Goal: Contribute content: Contribute content

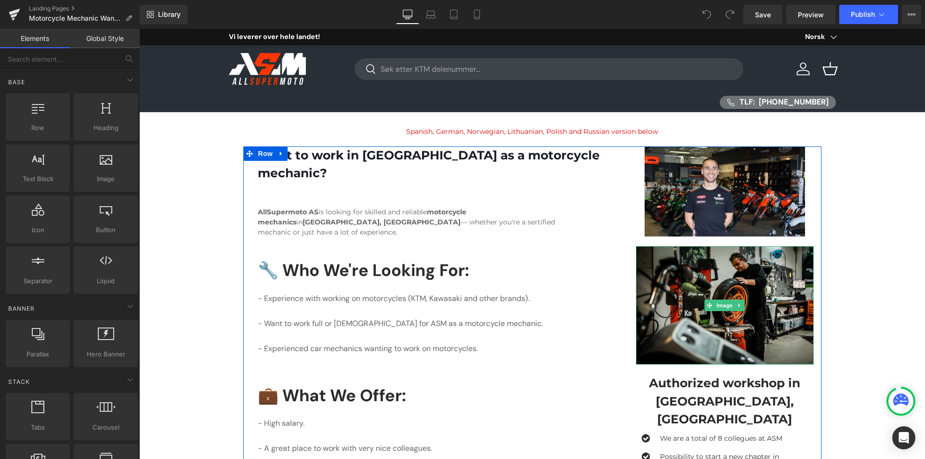
click at [747, 330] on img at bounding box center [725, 305] width 178 height 119
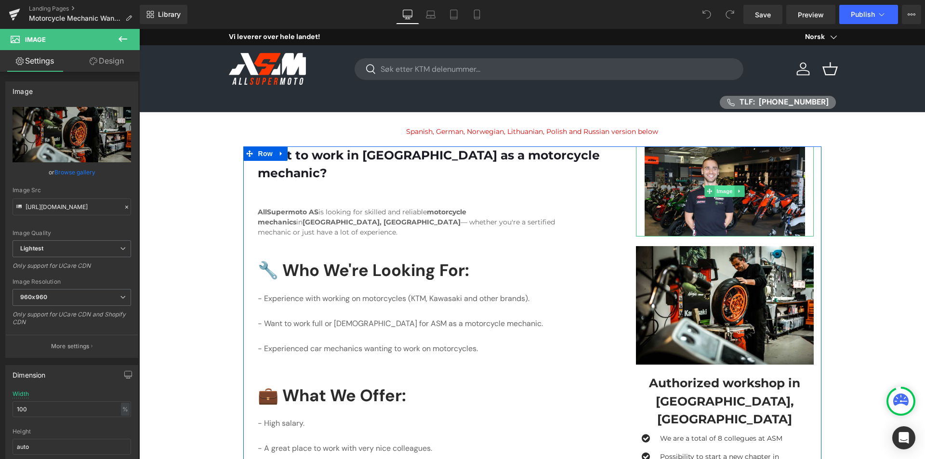
click at [715, 189] on span "Image" at bounding box center [725, 191] width 20 height 12
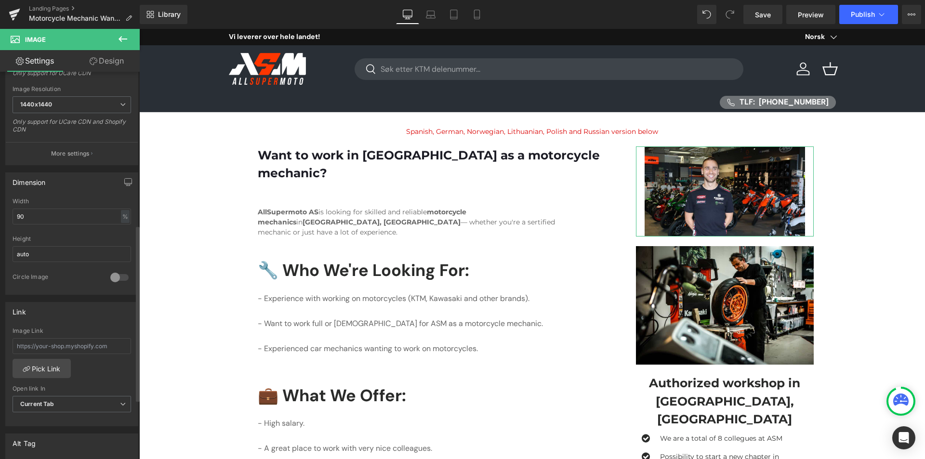
scroll to position [385, 0]
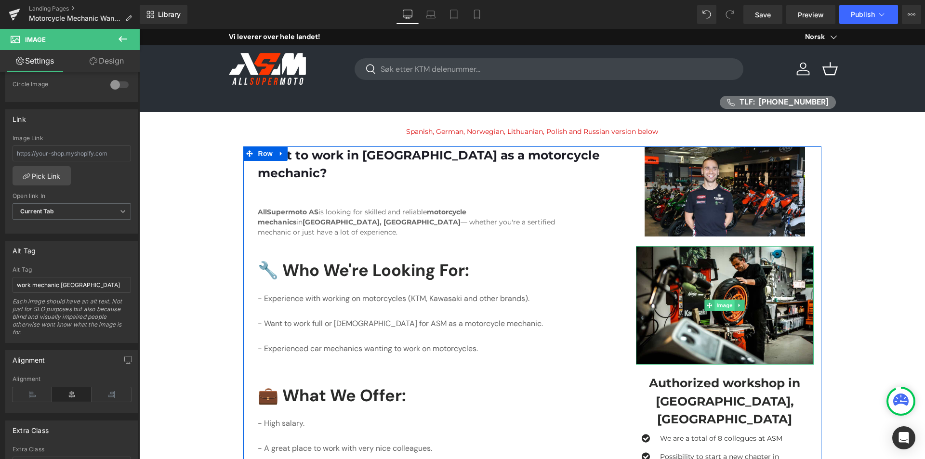
click at [721, 301] on span "Image" at bounding box center [725, 306] width 20 height 12
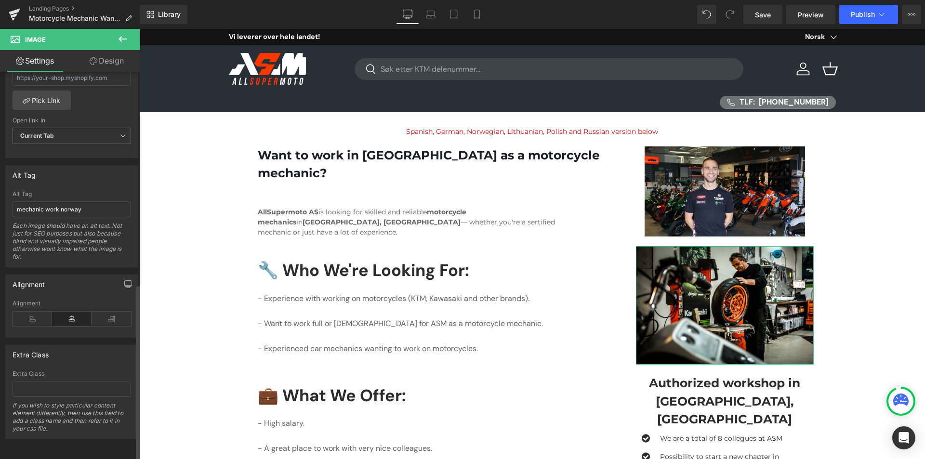
scroll to position [420, 0]
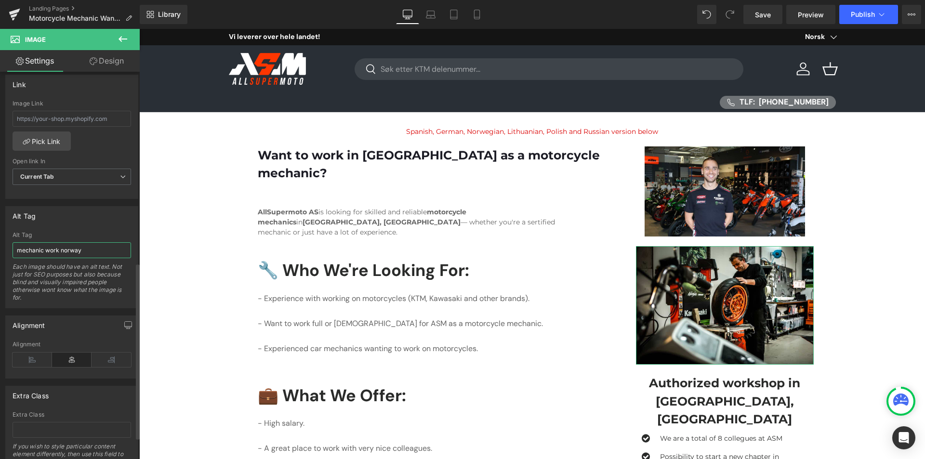
click at [52, 249] on input "mechanic work norway" at bounding box center [72, 250] width 119 height 16
type input "mechanic job [GEOGRAPHIC_DATA]"
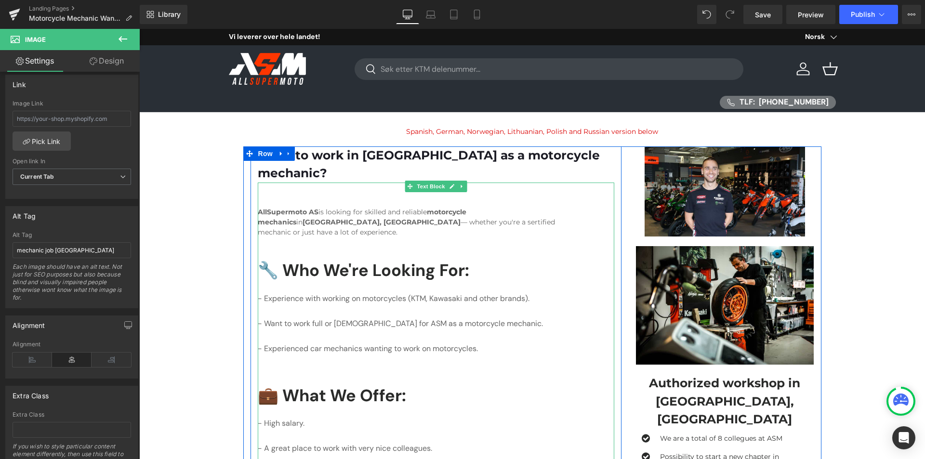
click at [341, 258] on h3 "🔧 Who We're Looking For:" at bounding box center [419, 270] width 323 height 25
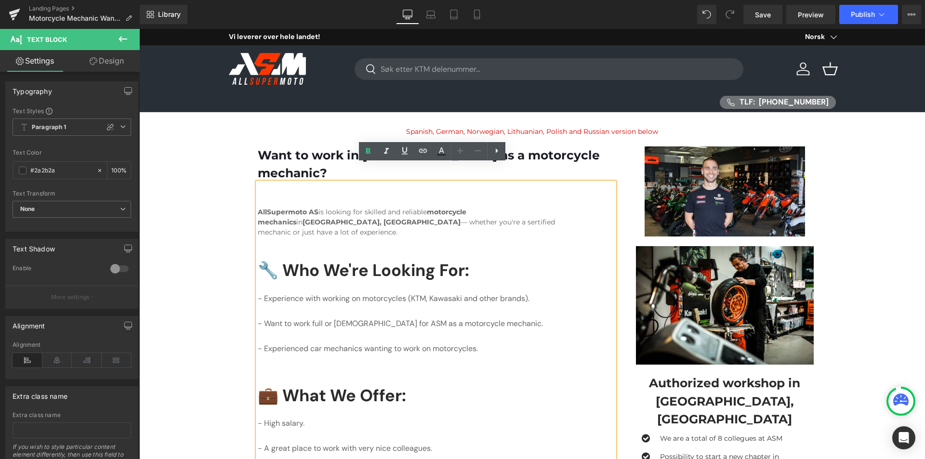
click at [284, 258] on h3 "🔧 Who We're Looking For:" at bounding box center [419, 270] width 323 height 25
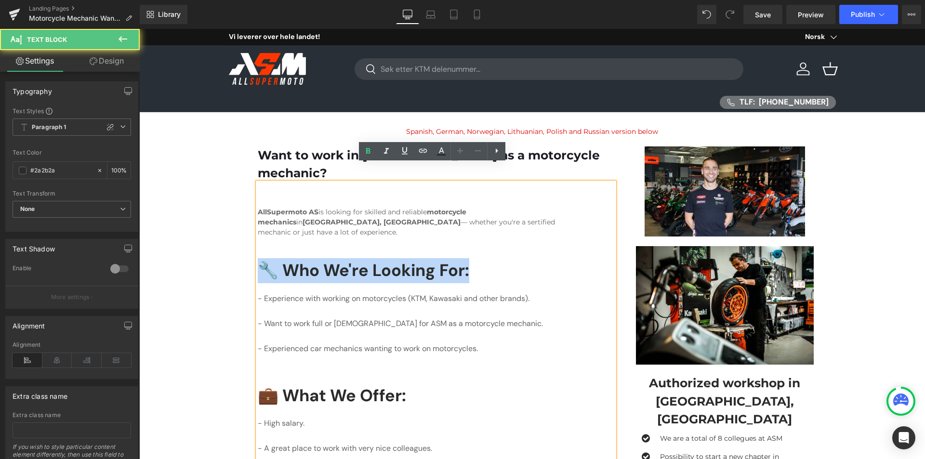
click at [284, 258] on h3 "🔧 Who We're Looking For:" at bounding box center [419, 270] width 323 height 25
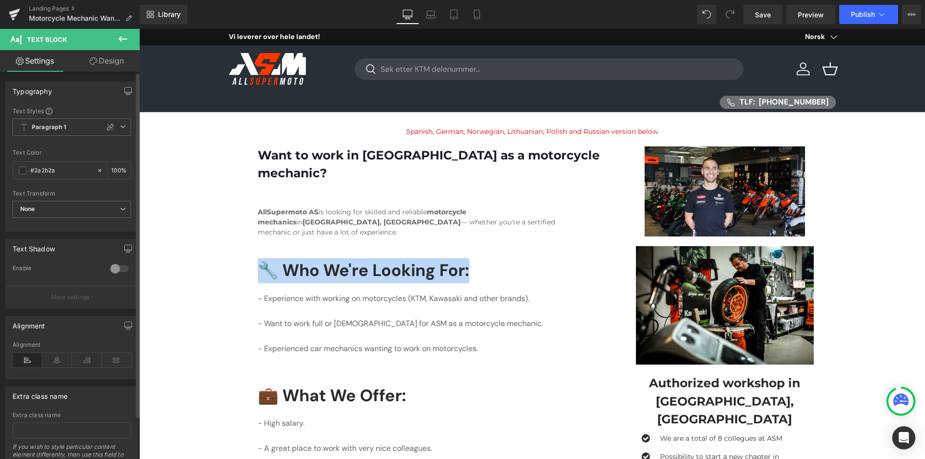
scroll to position [49, 0]
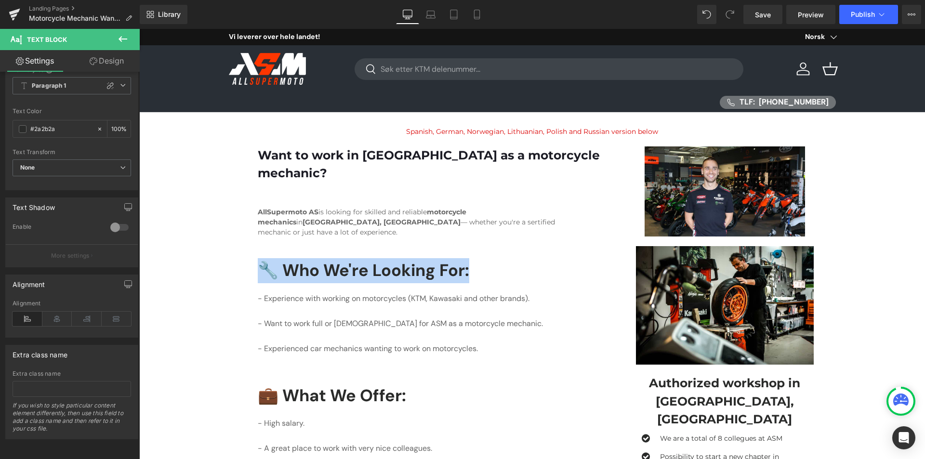
click at [340, 156] on font "Want to work in [GEOGRAPHIC_DATA] as a motorcycle mechanic?" at bounding box center [429, 164] width 342 height 32
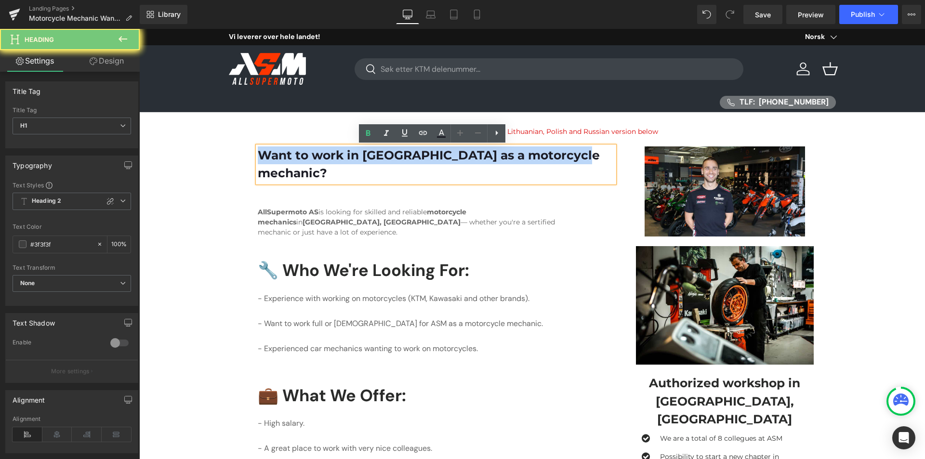
click at [340, 156] on font "Want to work in [GEOGRAPHIC_DATA] as a motorcycle mechanic?" at bounding box center [429, 164] width 342 height 32
click at [357, 159] on font "Want to work in [GEOGRAPHIC_DATA] as a motorcycle mechanic?" at bounding box center [429, 164] width 342 height 32
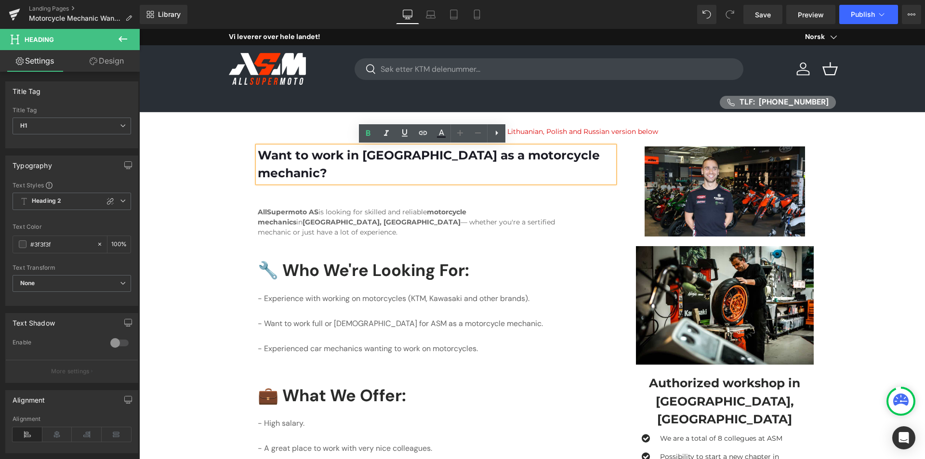
click at [375, 156] on font "Want to work in [GEOGRAPHIC_DATA] as a motorcycle mechanic?" at bounding box center [429, 164] width 342 height 32
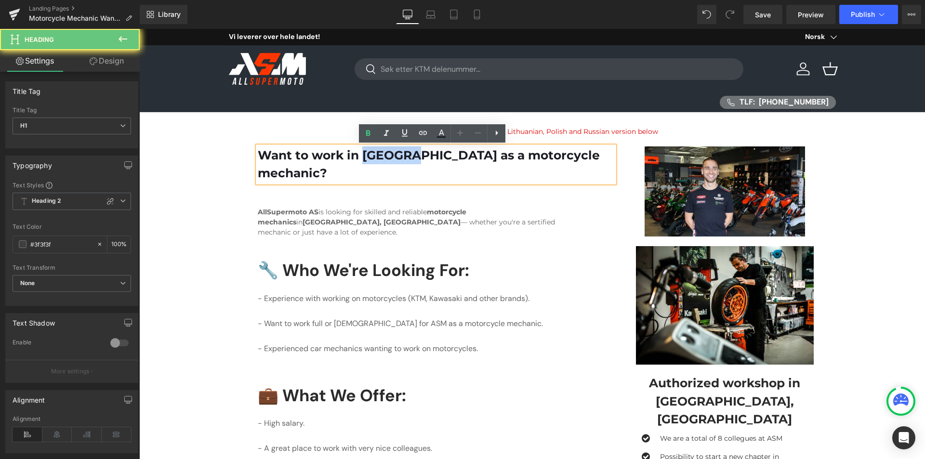
click at [375, 156] on font "Want to work in [GEOGRAPHIC_DATA] as a motorcycle mechanic?" at bounding box center [429, 164] width 342 height 32
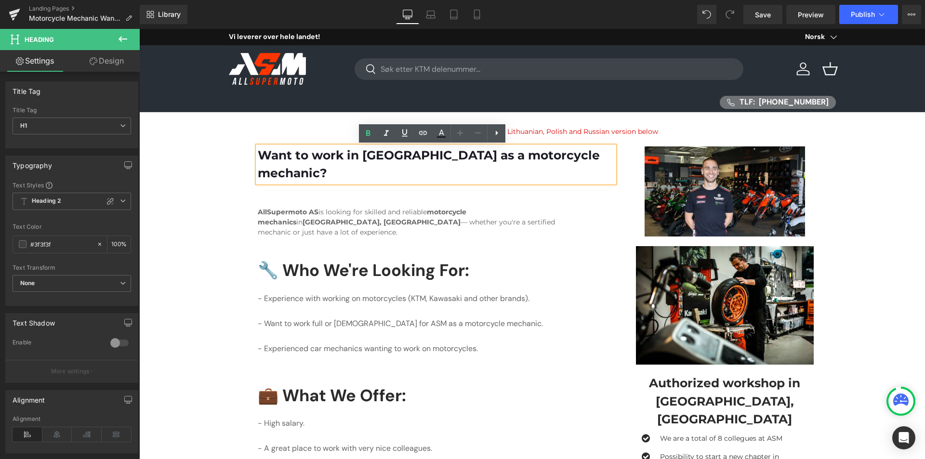
click at [455, 155] on font "Want to work in [GEOGRAPHIC_DATA] as a motorcycle mechanic?" at bounding box center [429, 164] width 342 height 32
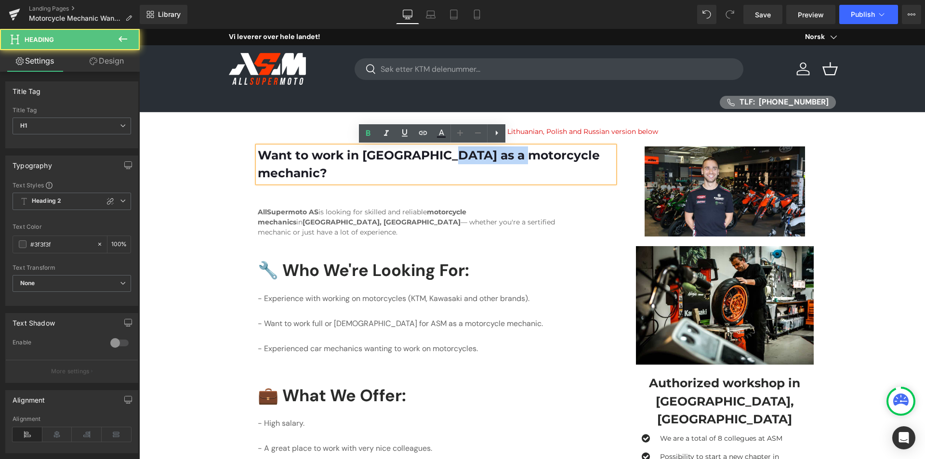
click at [455, 155] on font "Want to work in [GEOGRAPHIC_DATA] as a motorcycle mechanic?" at bounding box center [429, 164] width 342 height 32
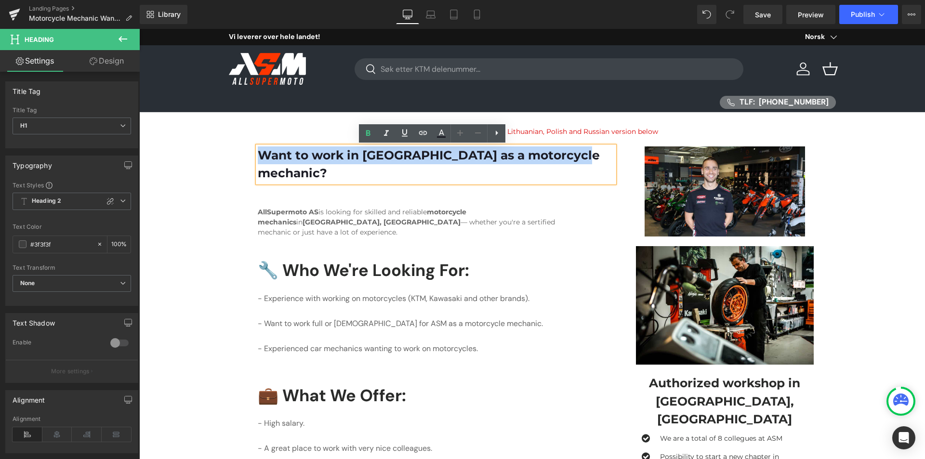
click at [455, 155] on font "Want to work in [GEOGRAPHIC_DATA] as a motorcycle mechanic?" at bounding box center [429, 164] width 342 height 32
click at [561, 158] on font "Want to work in [GEOGRAPHIC_DATA] as a motorcycle mechanic?" at bounding box center [429, 164] width 342 height 32
click at [560, 157] on font "Want to work in [GEOGRAPHIC_DATA] as a motorcycle mechanic?" at bounding box center [429, 164] width 342 height 32
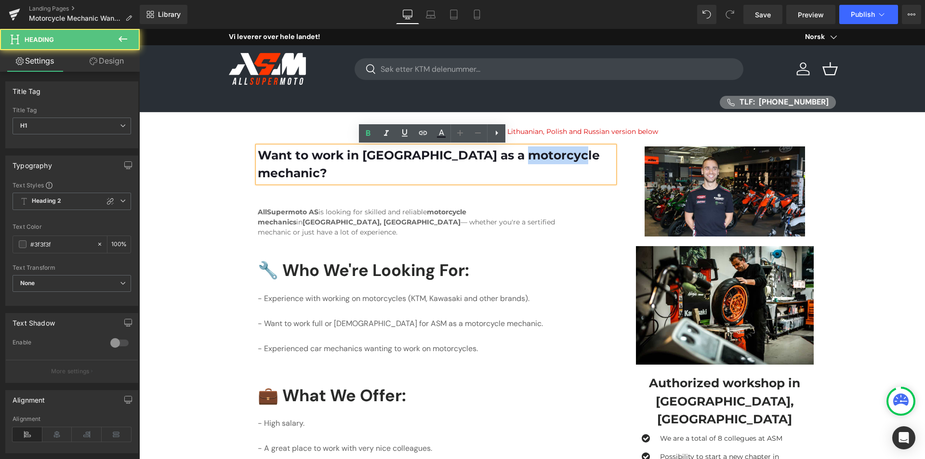
click at [560, 157] on font "Want to work in [GEOGRAPHIC_DATA] as a motorcycle mechanic?" at bounding box center [429, 164] width 342 height 32
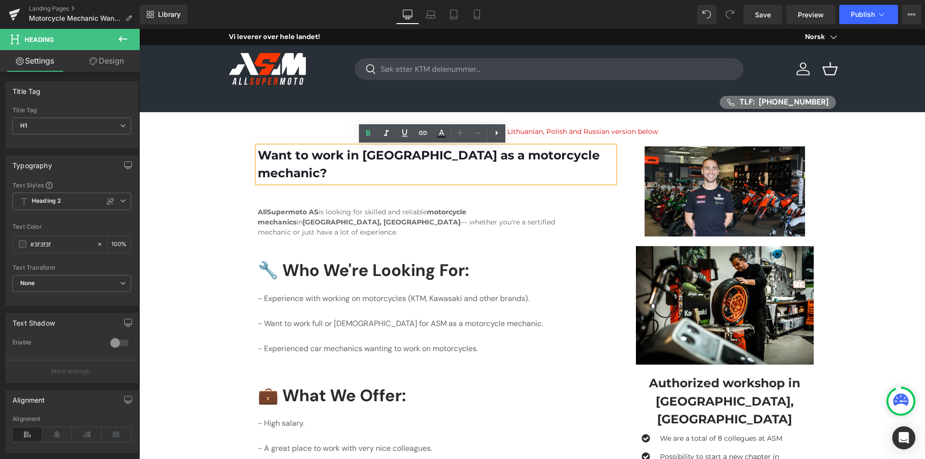
click at [394, 158] on font "Want to work in [GEOGRAPHIC_DATA] as a motorcycle mechanic?" at bounding box center [429, 164] width 342 height 32
click at [463, 155] on font "Want to work in [GEOGRAPHIC_DATA] as a motorcycle mechanic?" at bounding box center [429, 164] width 342 height 32
click at [554, 157] on font "Want to work in [GEOGRAPHIC_DATA] as a motorcycle mechanic?" at bounding box center [429, 164] width 342 height 32
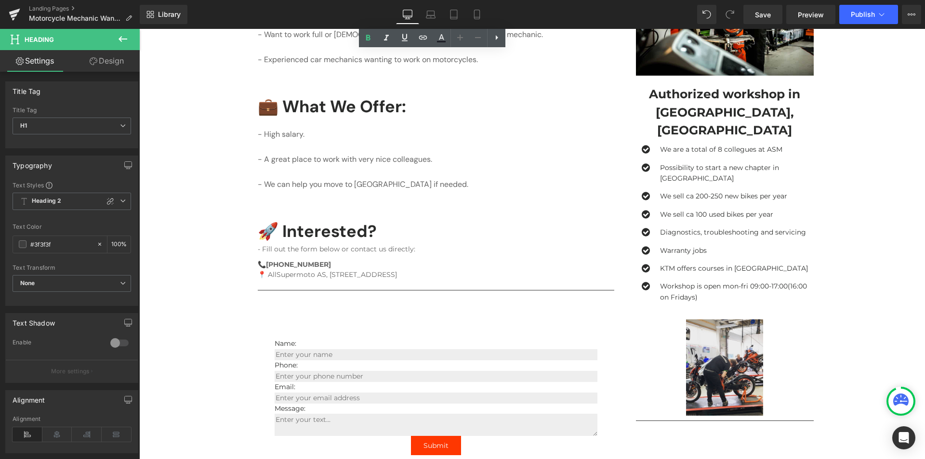
scroll to position [482, 0]
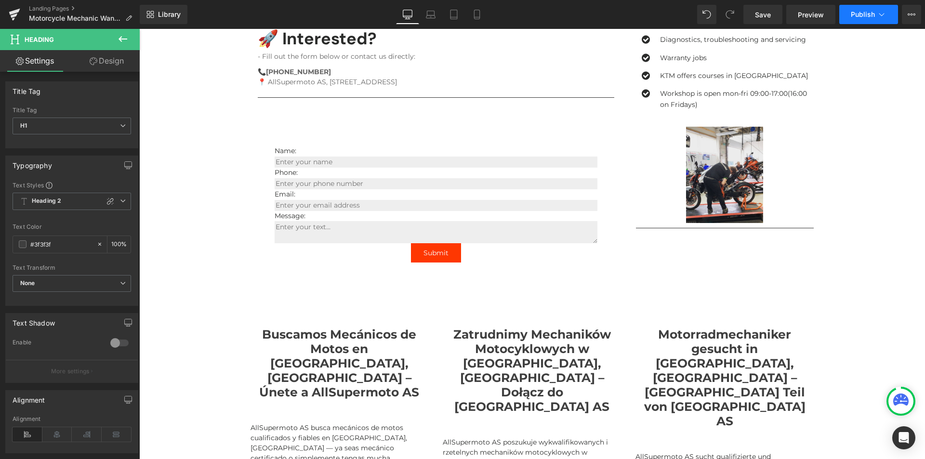
click at [866, 12] on span "Publish" at bounding box center [863, 15] width 24 height 8
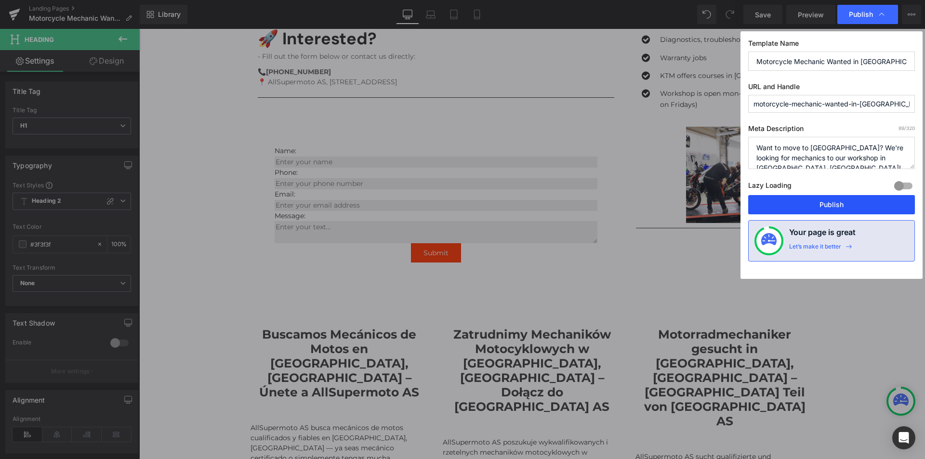
click at [822, 209] on button "Publish" at bounding box center [831, 204] width 167 height 19
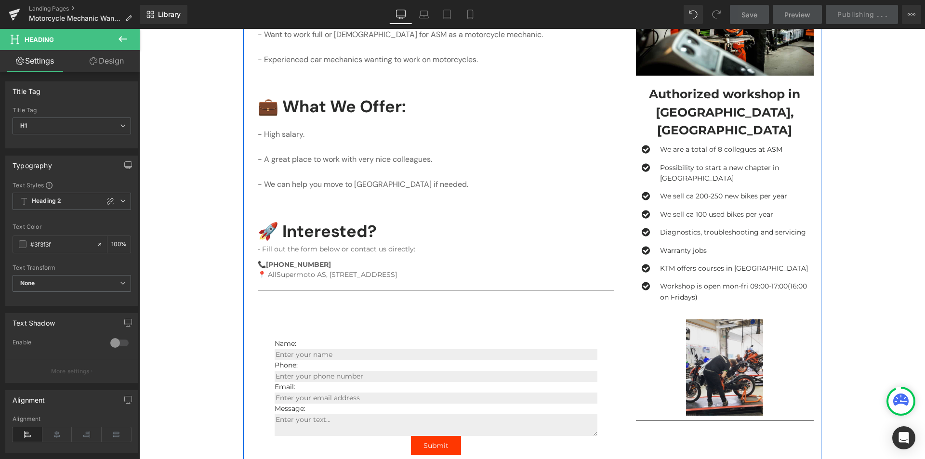
scroll to position [96, 0]
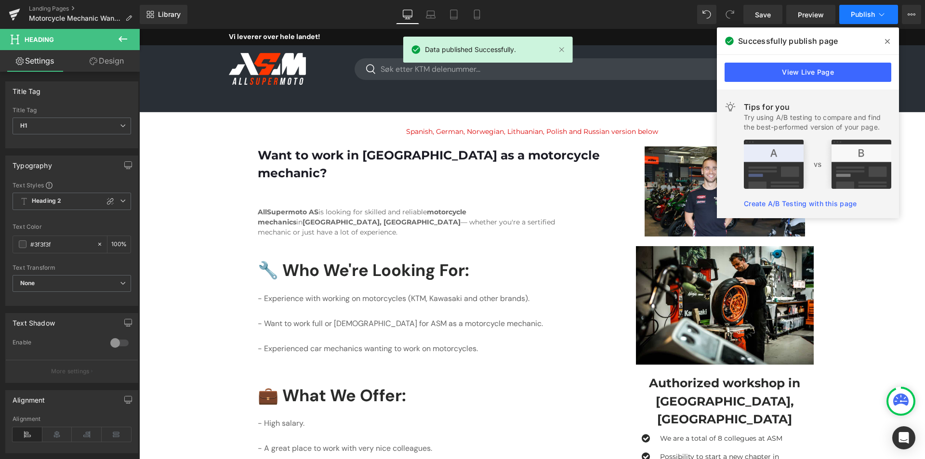
click at [868, 18] on button "Publish" at bounding box center [868, 14] width 59 height 19
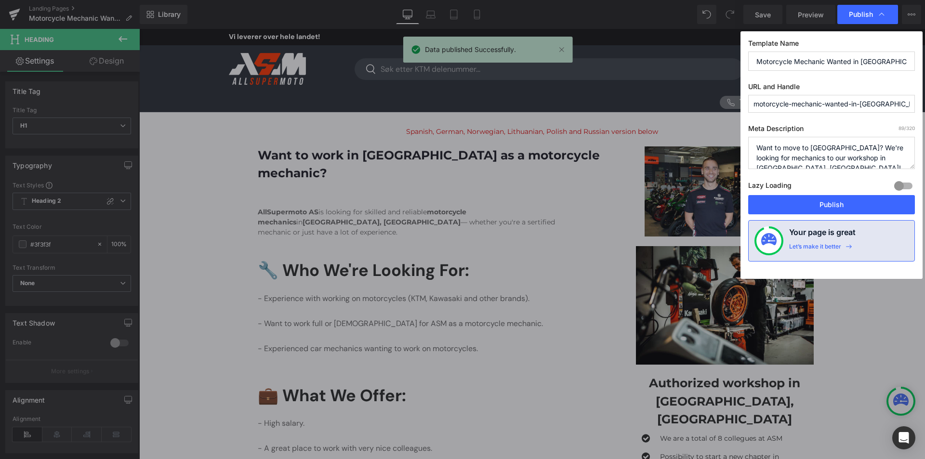
click at [796, 54] on input "Motorcycle Mechanic Wanted in [GEOGRAPHIC_DATA] – Join ASM" at bounding box center [831, 61] width 167 height 19
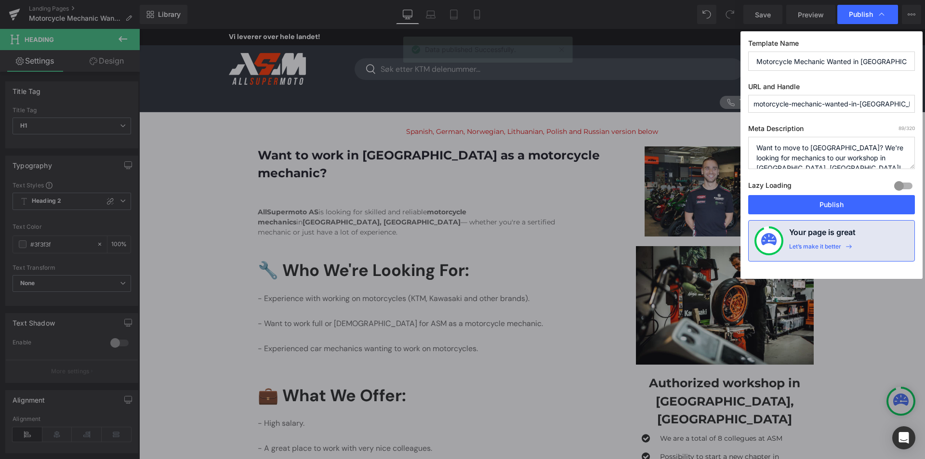
click at [759, 151] on textarea "Want to move to [GEOGRAPHIC_DATA]? We're looking for mechanics to our workshop …" at bounding box center [831, 153] width 167 height 32
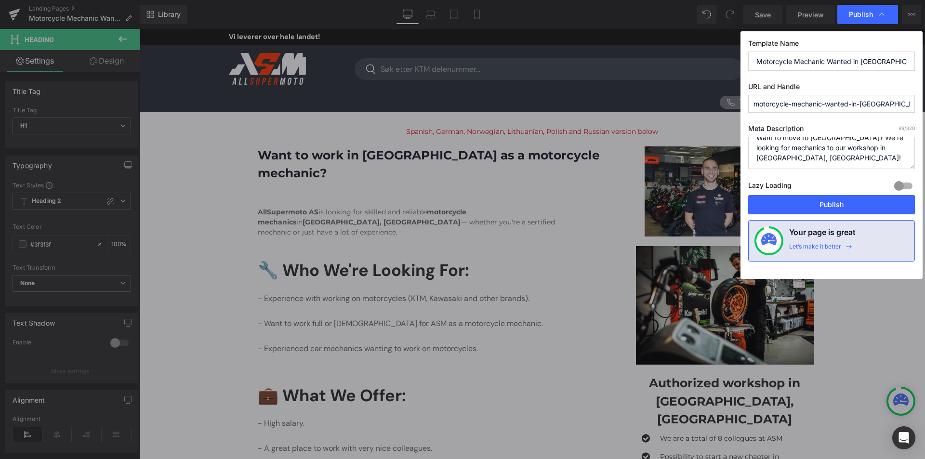
click at [829, 155] on textarea "Want to move to [GEOGRAPHIC_DATA]? We're looking for mechanics to our workshop …" at bounding box center [831, 153] width 167 height 32
click at [758, 125] on label "Meta Description 89 /320" at bounding box center [831, 130] width 167 height 13
